Goal: Task Accomplishment & Management: Complete application form

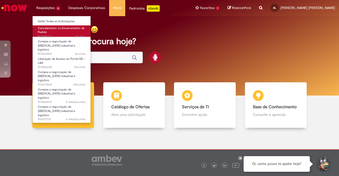
click at [61, 28] on span "Cancelamento ou Encerramento de Pedido" at bounding box center [61, 30] width 47 height 8
